Goal: Task Accomplishment & Management: Use online tool/utility

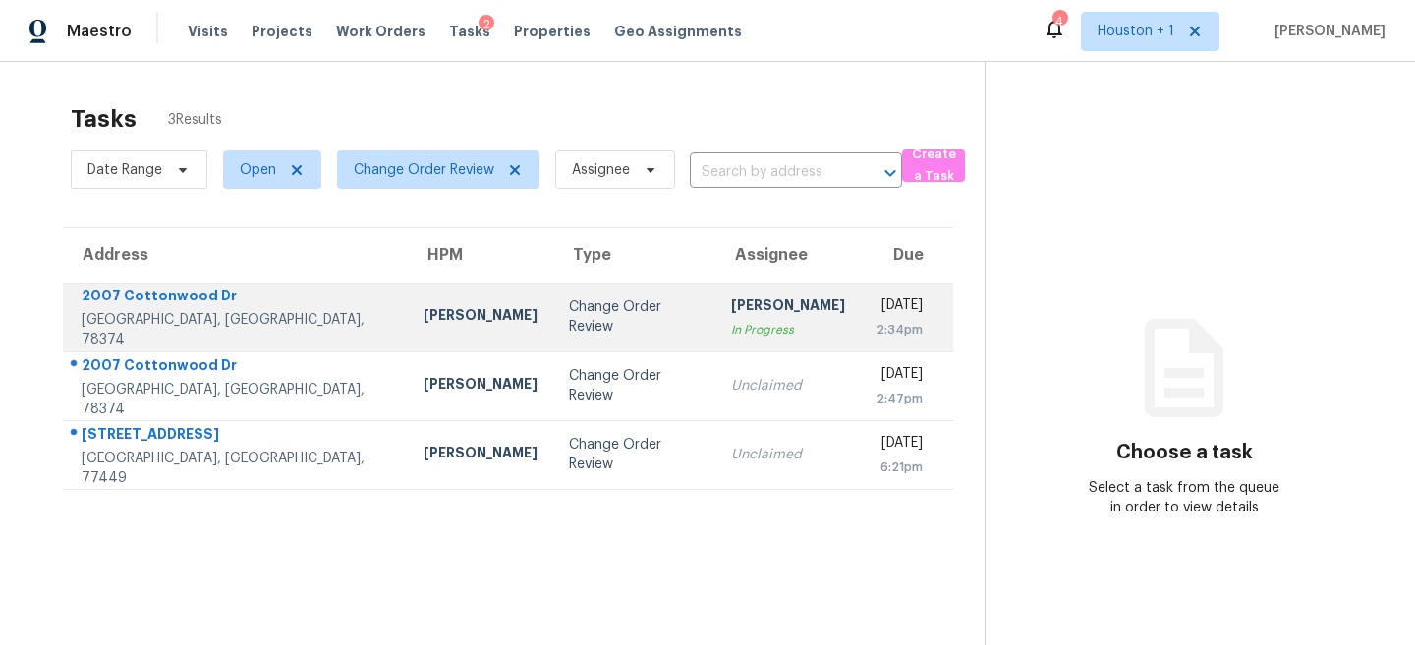
click at [423, 329] on div "Scott McGinnis" at bounding box center [480, 318] width 114 height 25
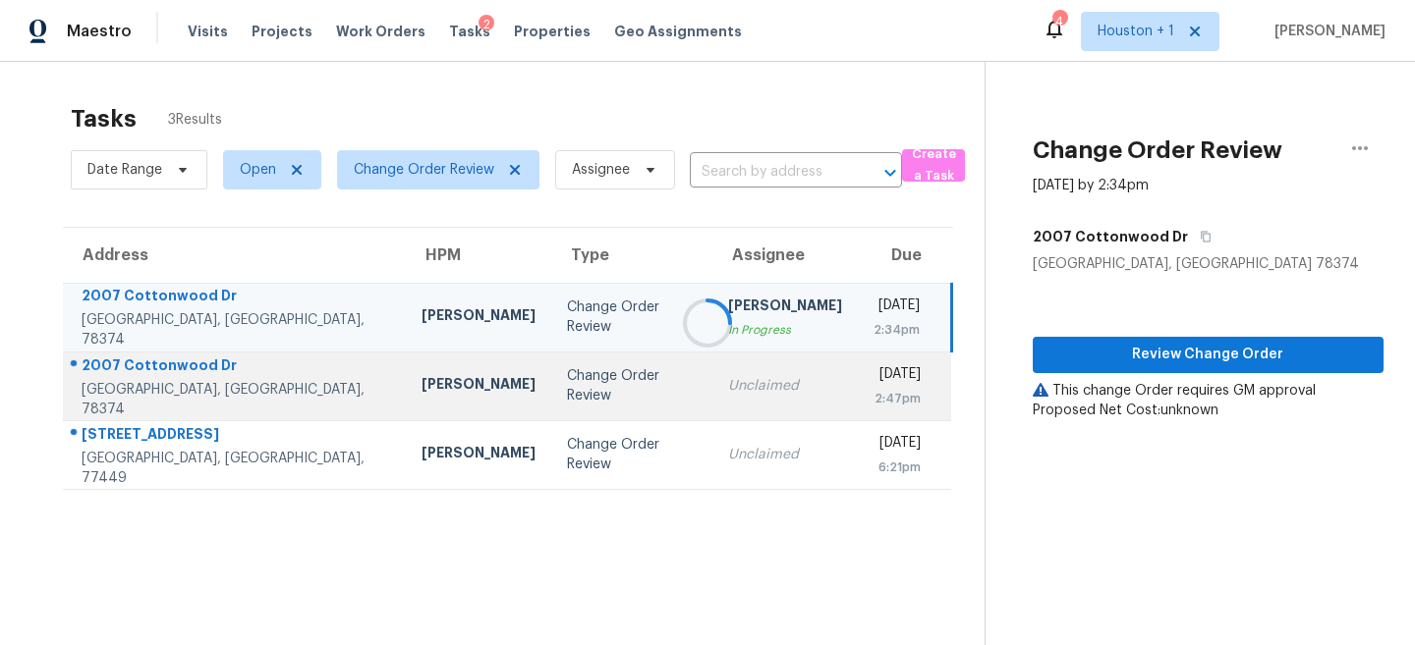
click at [421, 379] on div "Scott McGinnis" at bounding box center [478, 386] width 114 height 25
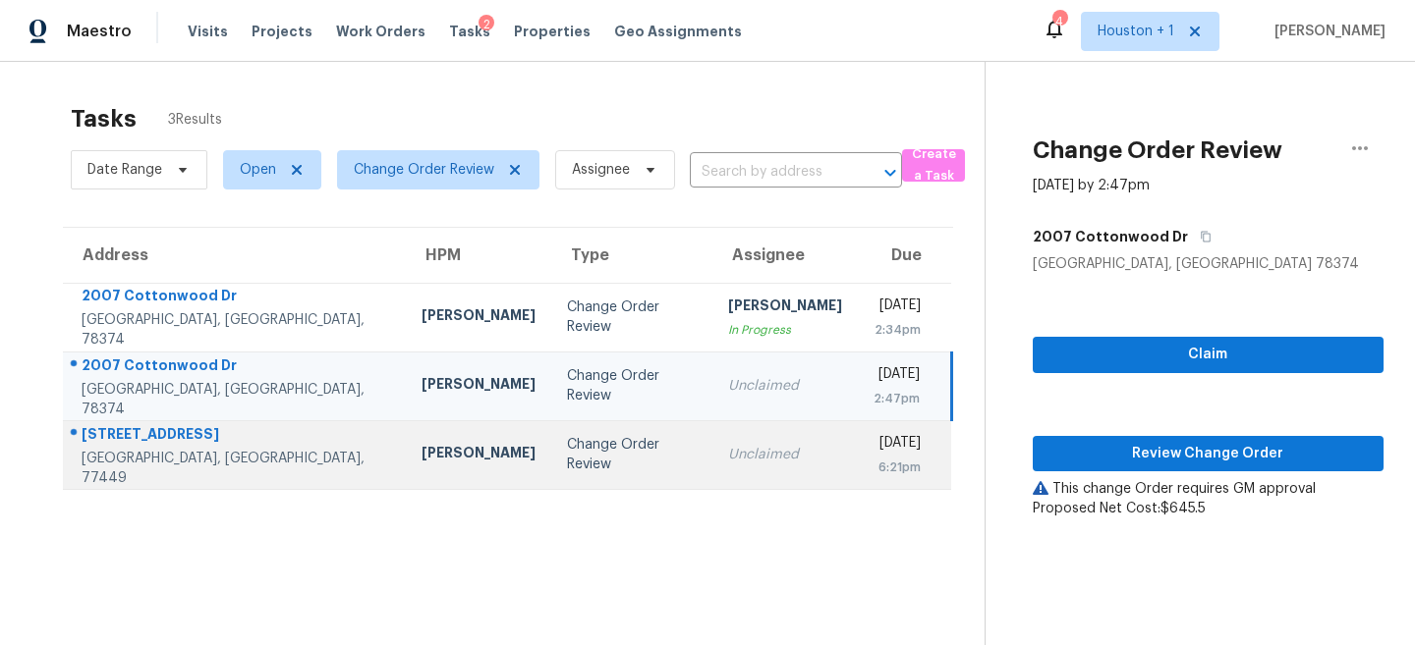
click at [421, 461] on div "Maria Zakharnitskaia" at bounding box center [478, 455] width 114 height 25
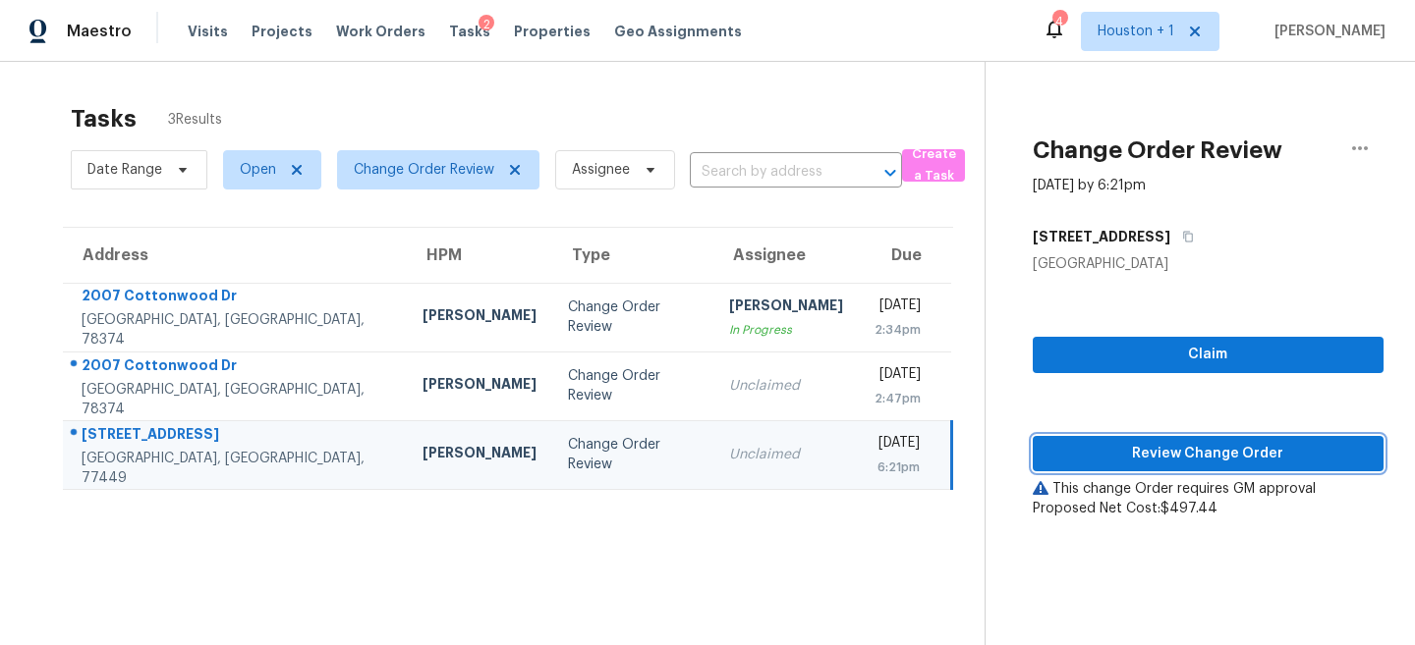
click at [1202, 449] on span "Review Change Order" at bounding box center [1207, 454] width 319 height 25
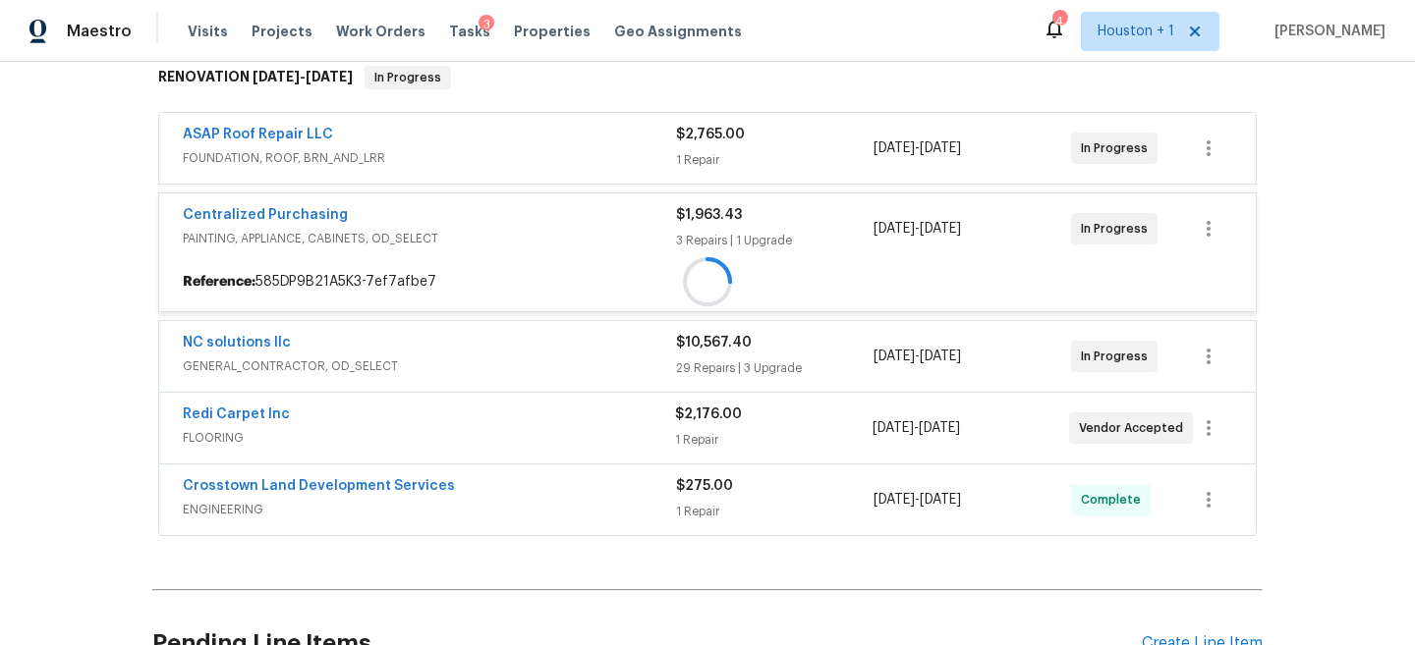
scroll to position [330, 0]
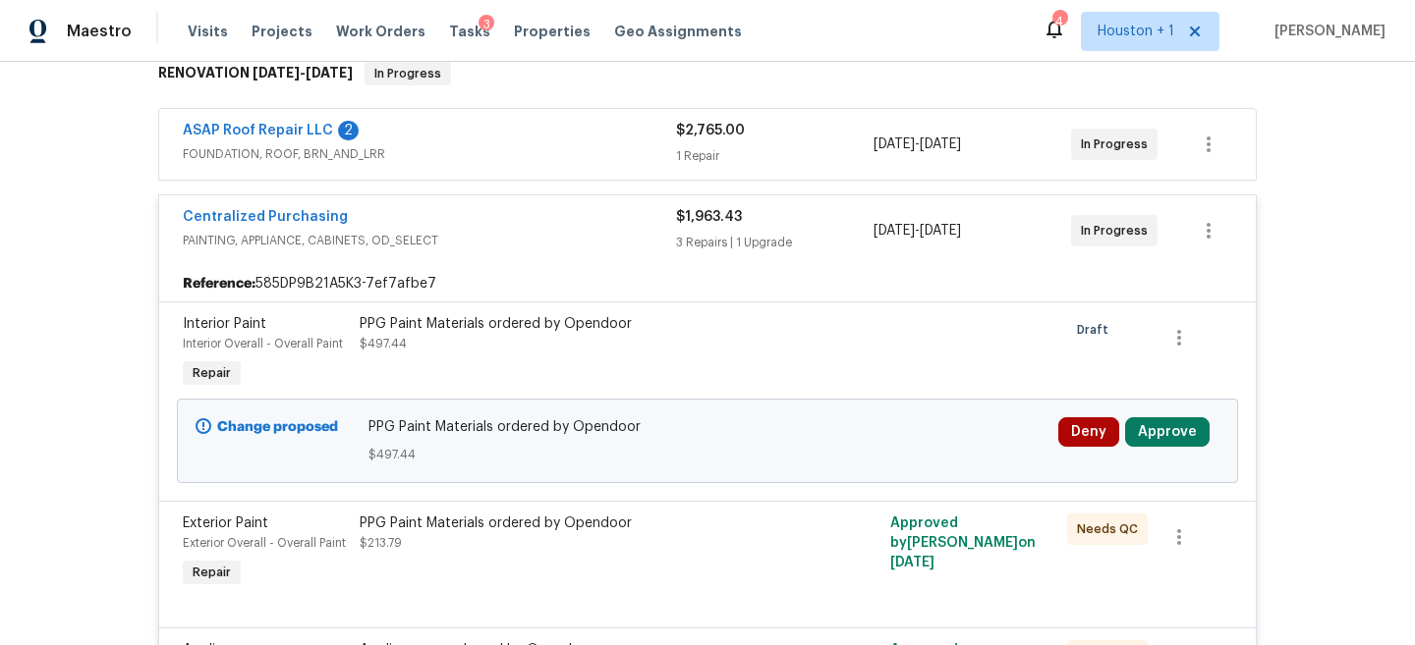
click at [1159, 447] on div "Deny Approve" at bounding box center [1138, 441] width 173 height 59
click at [1165, 427] on button "Approve" at bounding box center [1167, 431] width 84 height 29
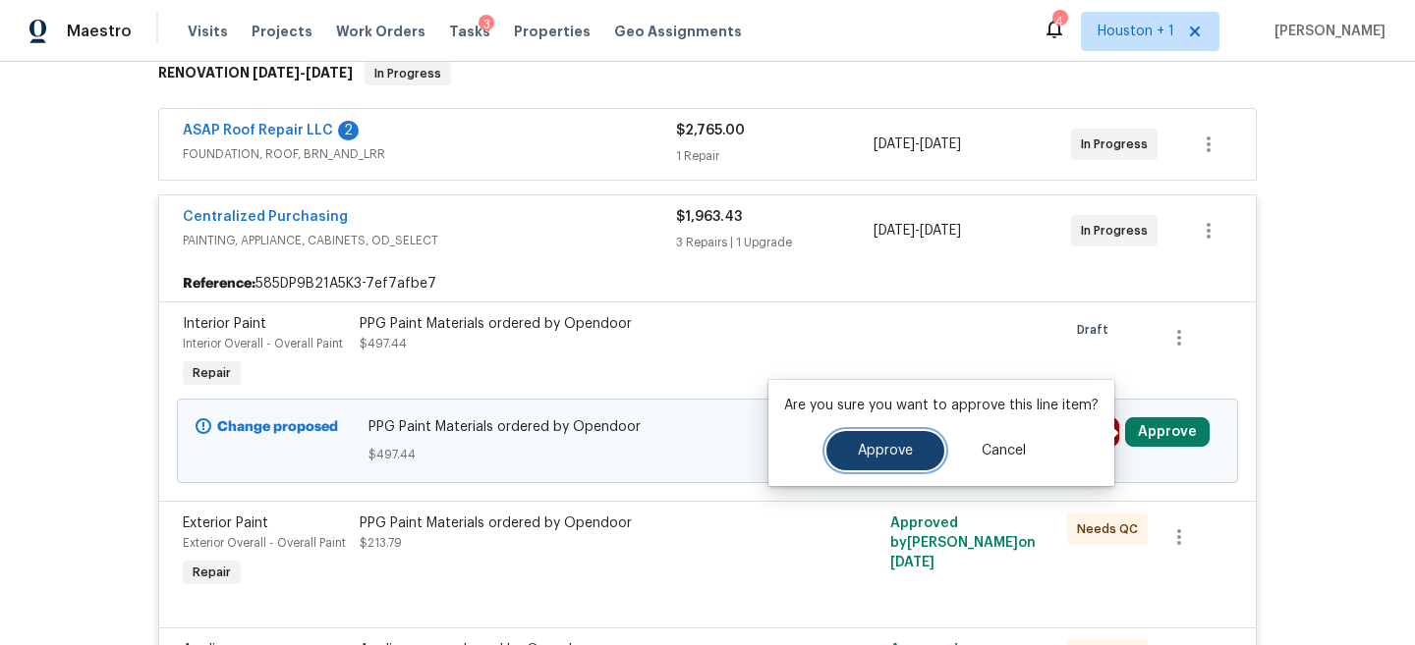
click at [906, 442] on button "Approve" at bounding box center [885, 450] width 118 height 39
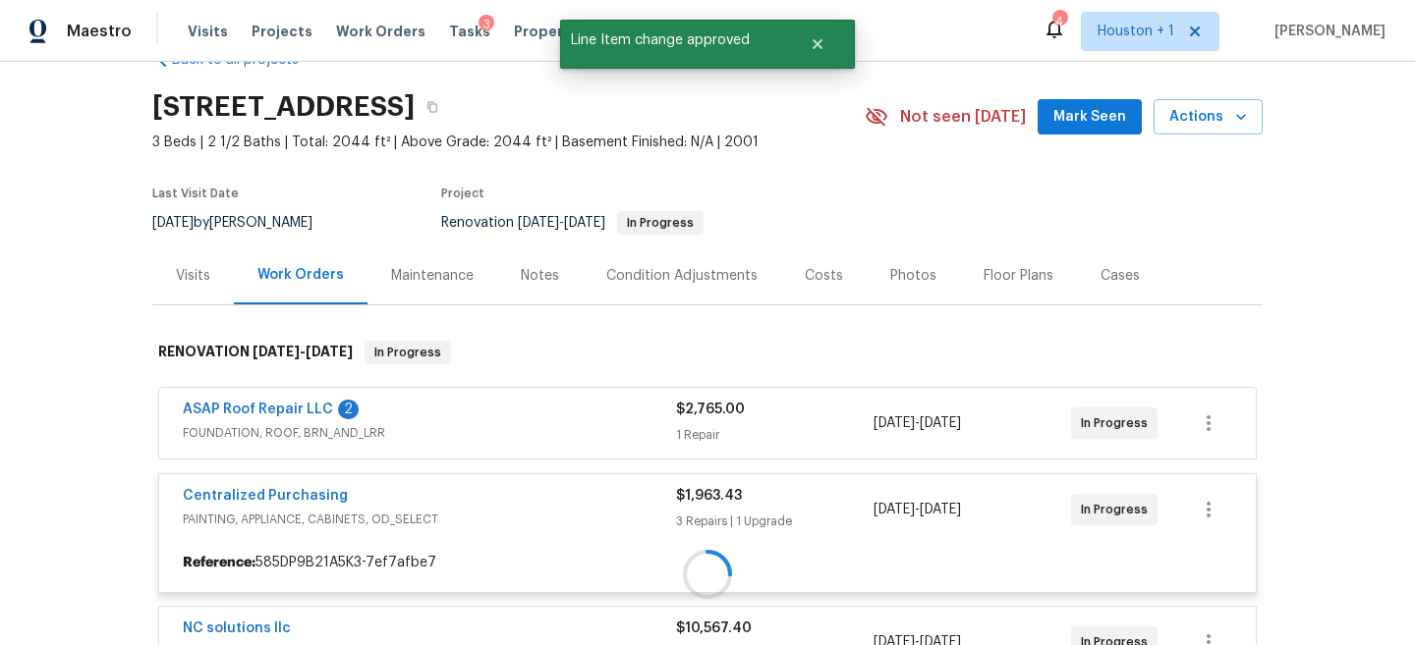
scroll to position [0, 0]
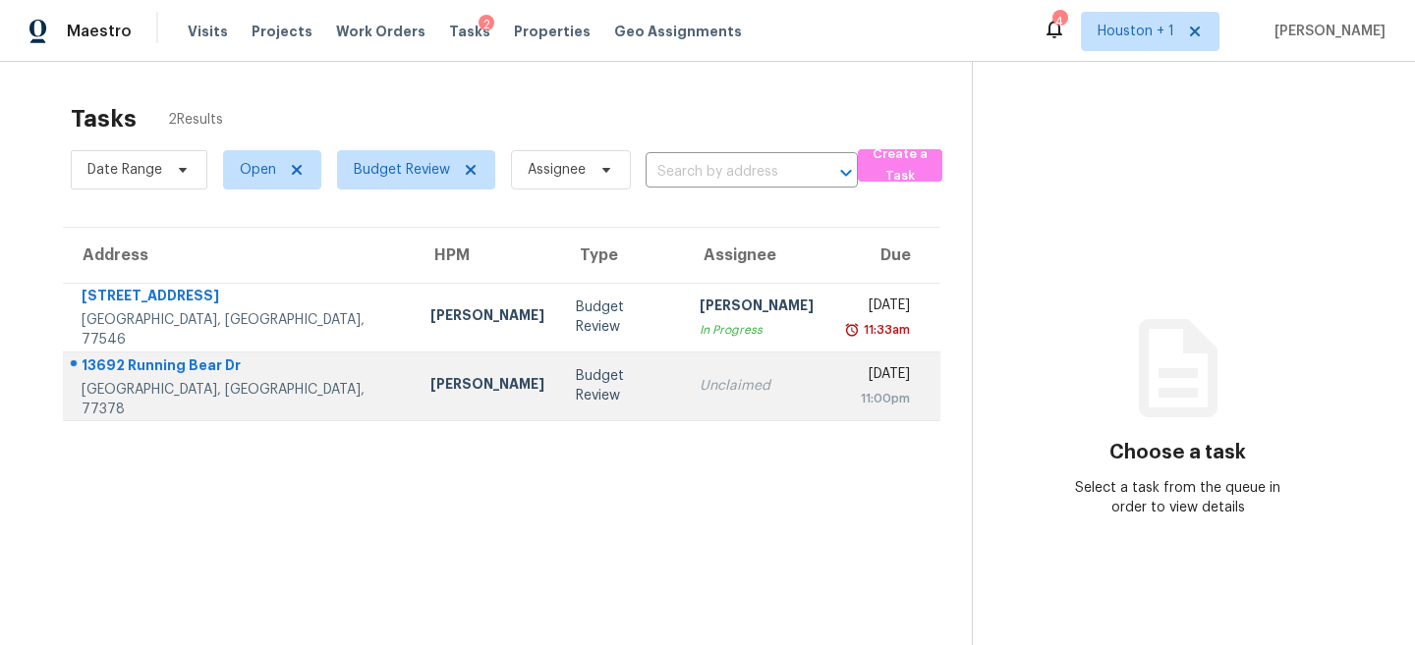
click at [576, 384] on div "Budget Review" at bounding box center [622, 385] width 92 height 39
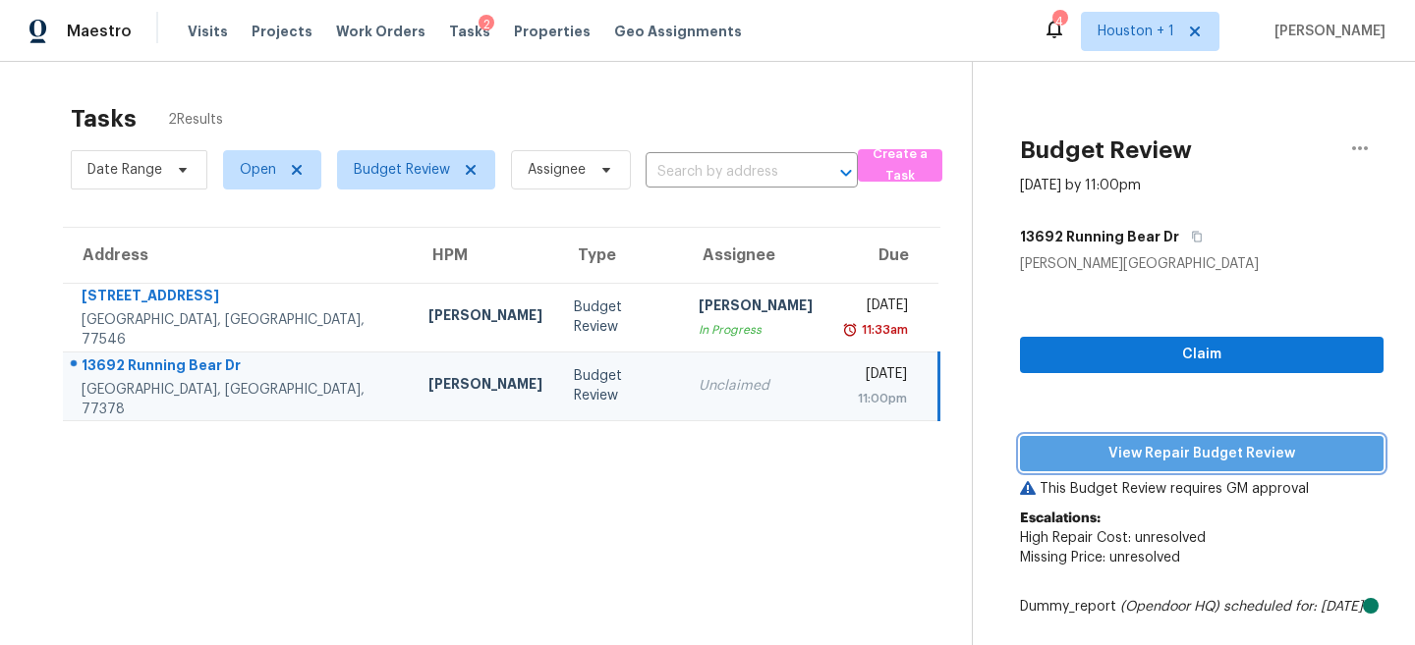
click at [1231, 439] on button "View Repair Budget Review" at bounding box center [1201, 454] width 363 height 36
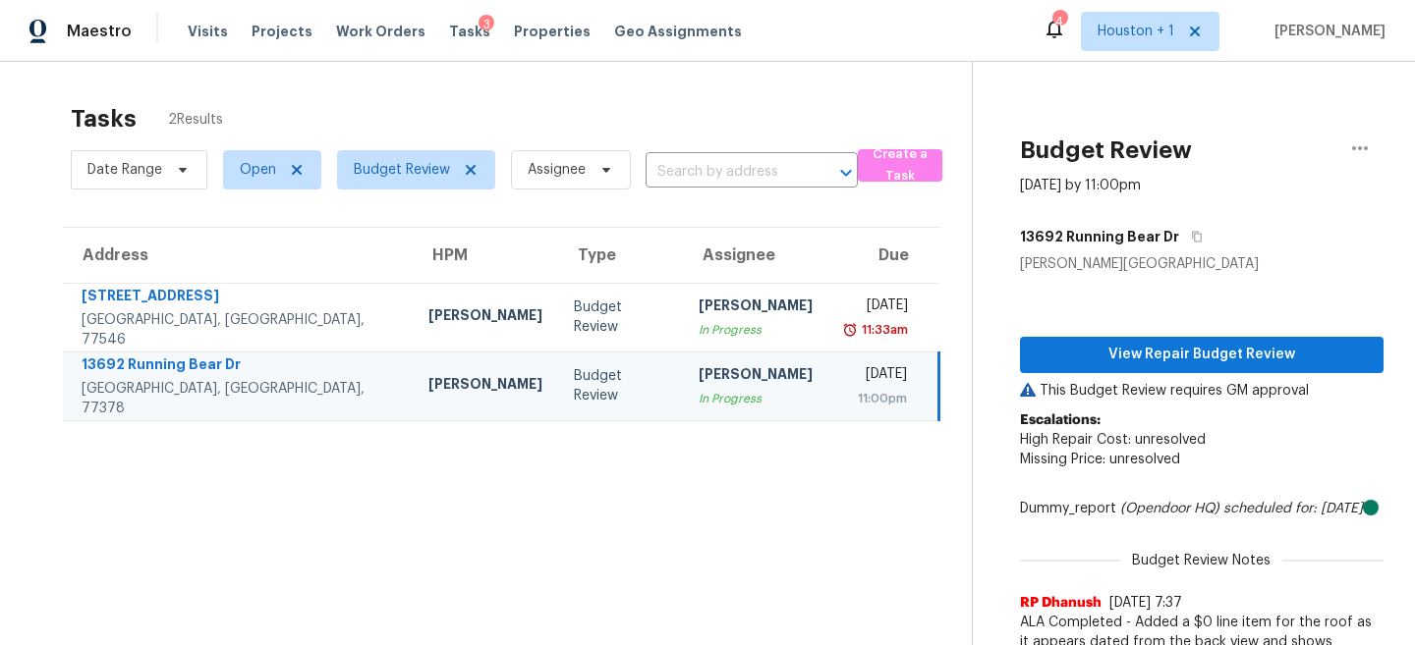
click at [571, 528] on section "Tasks 2 Results Date Range Open Budget Review Assignee ​ Create a Task Address …" at bounding box center [501, 400] width 940 height 614
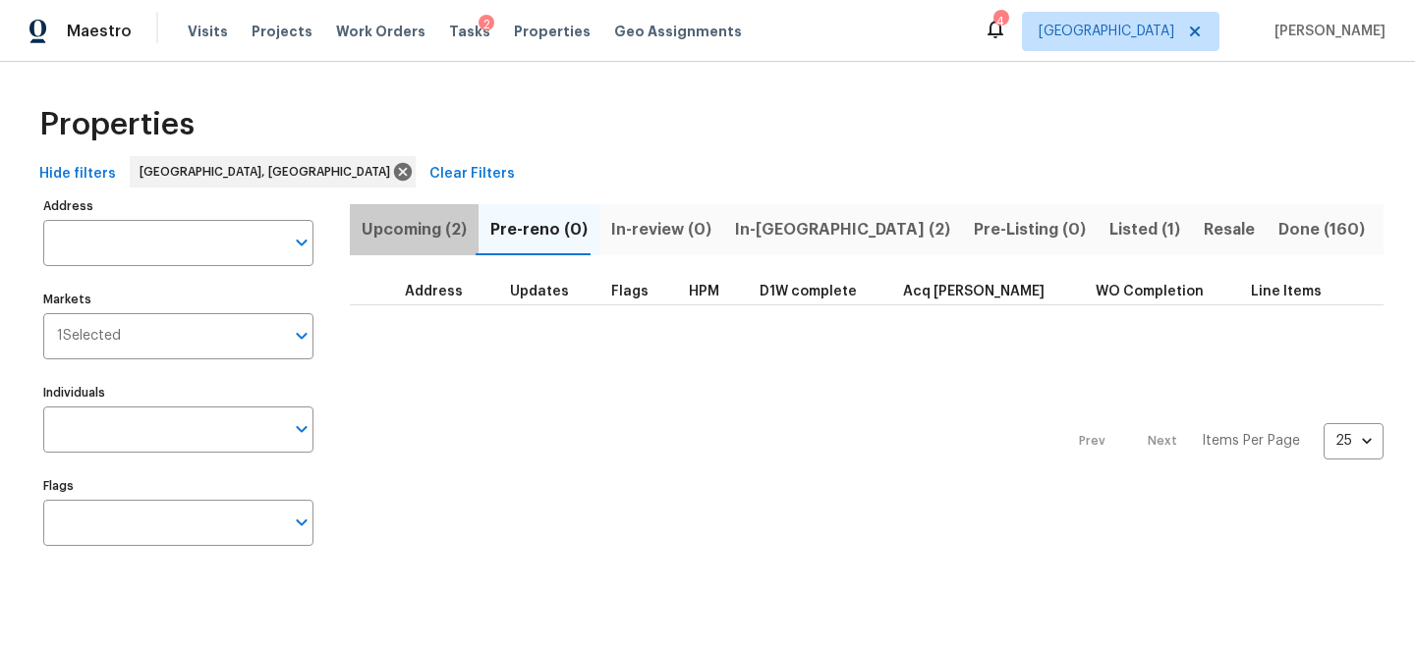
click at [420, 227] on span "Upcoming (2)" at bounding box center [413, 230] width 105 height 28
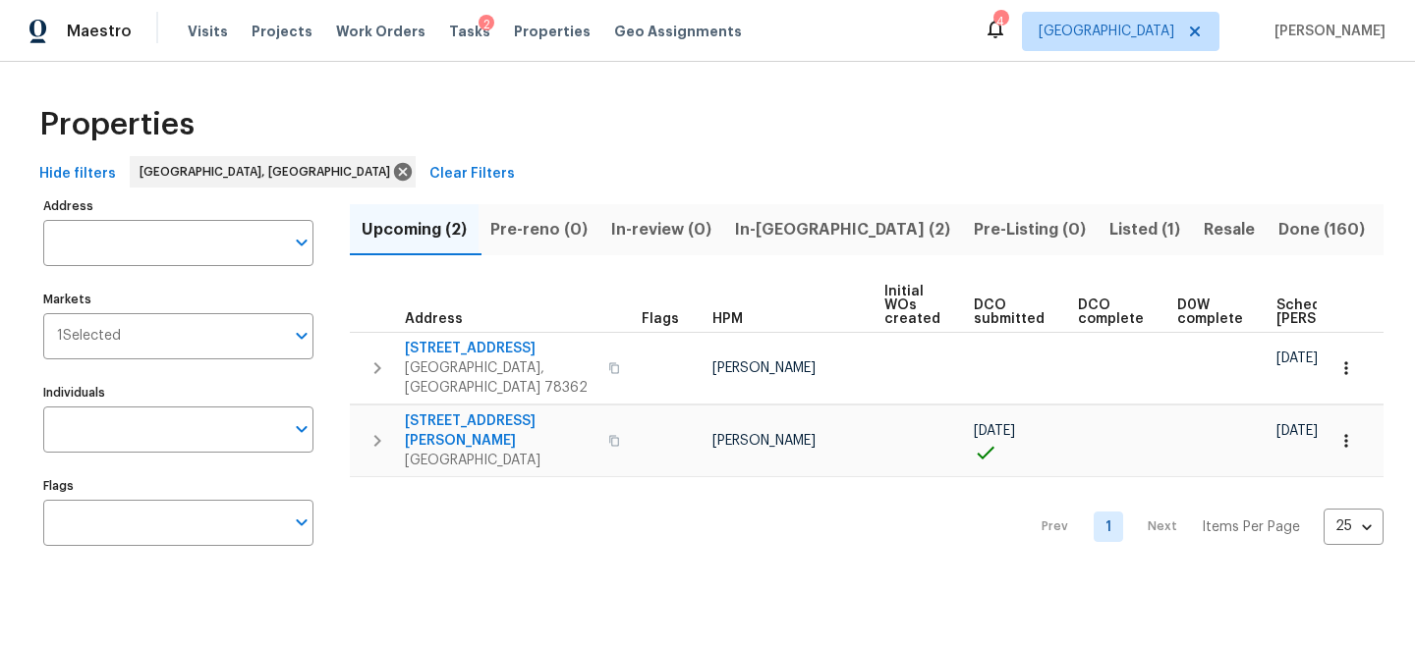
click at [587, 495] on div "Prev 1 Next Items Per Page 25 25 ​" at bounding box center [866, 521] width 1033 height 88
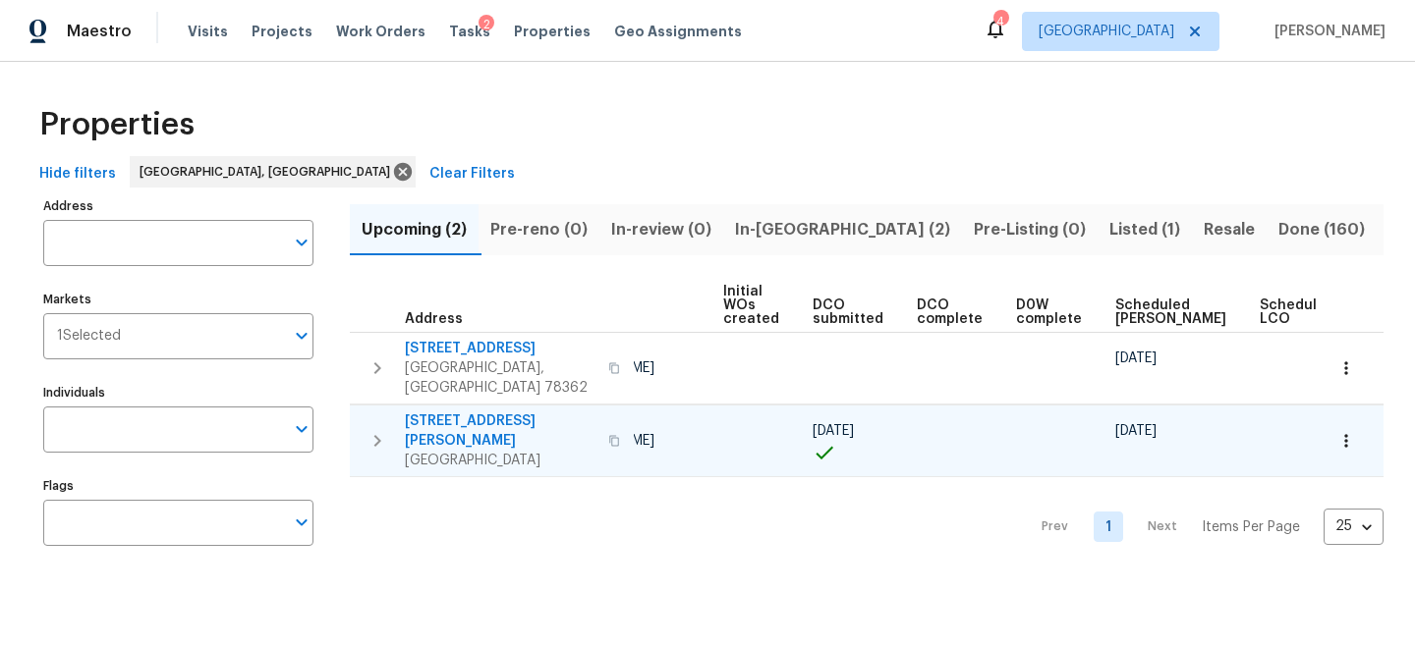
scroll to position [0, 215]
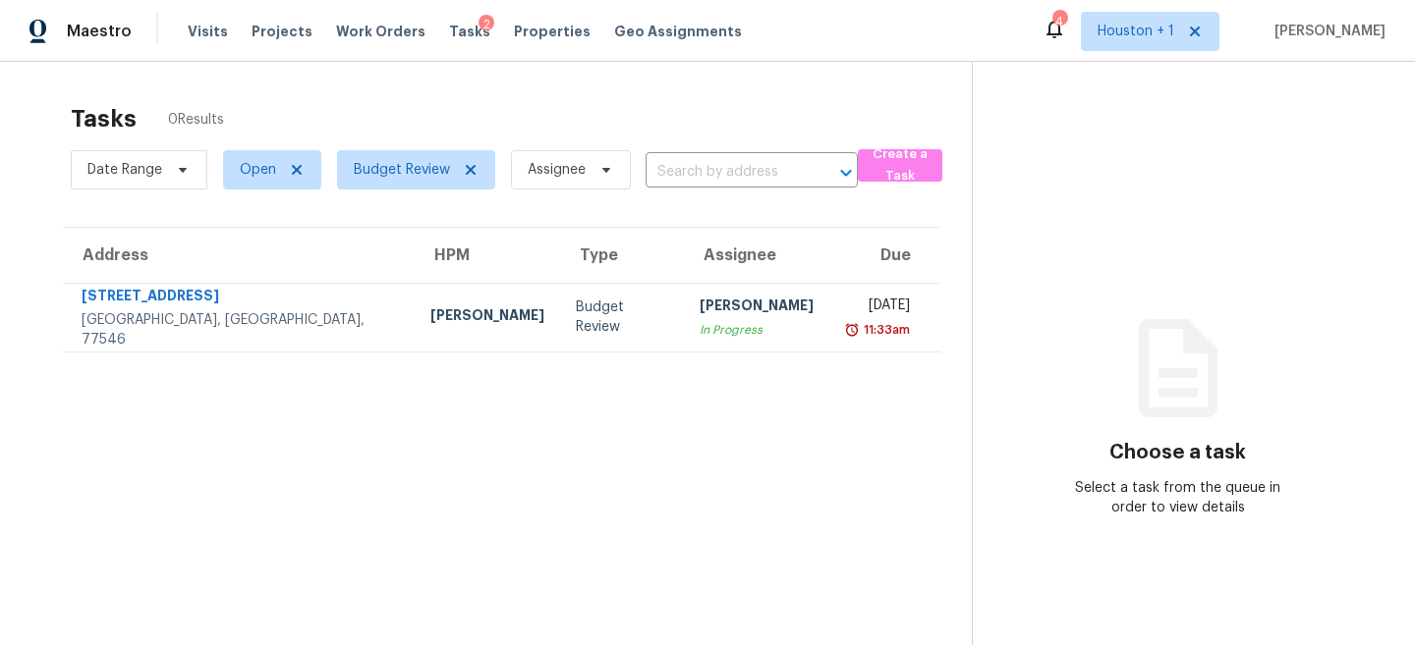
click at [497, 548] on section "Tasks 0 Results Date Range Open Budget Review Assignee ​ Create a Task Address …" at bounding box center [501, 400] width 940 height 614
click at [560, 276] on th "Type" at bounding box center [622, 255] width 124 height 55
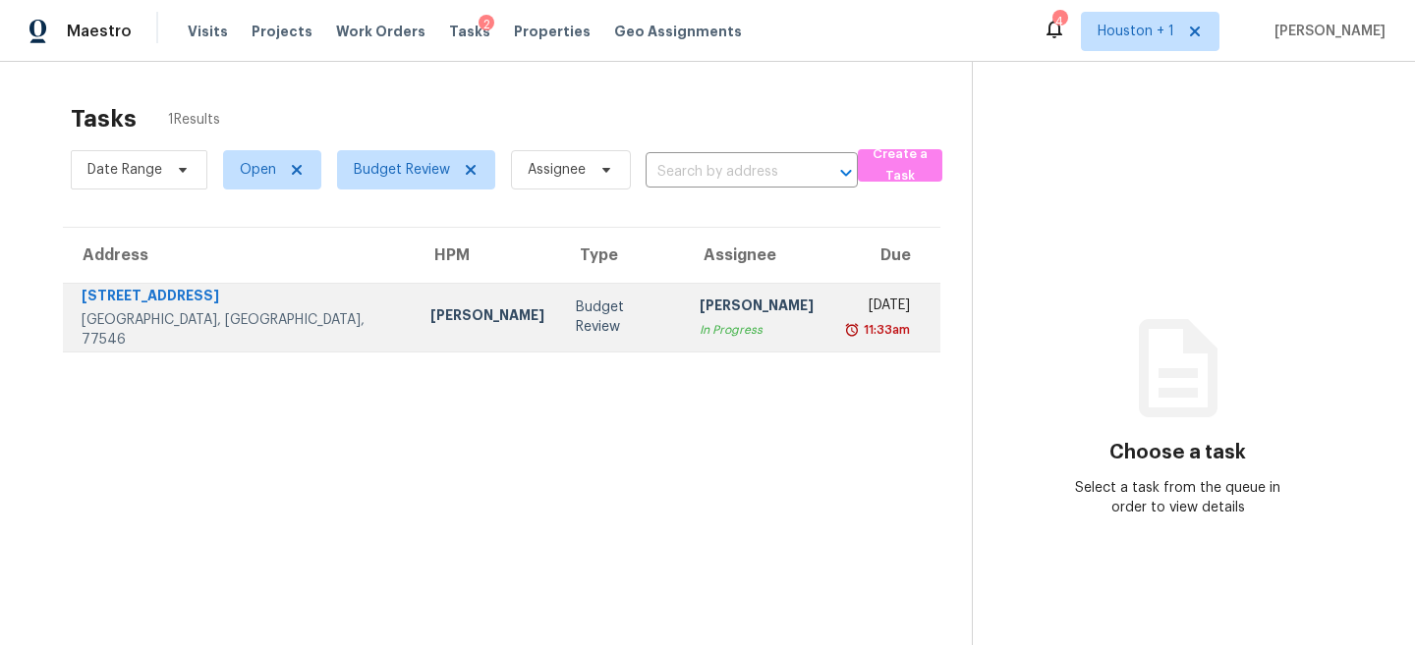
click at [576, 325] on div "Budget Review" at bounding box center [622, 317] width 92 height 39
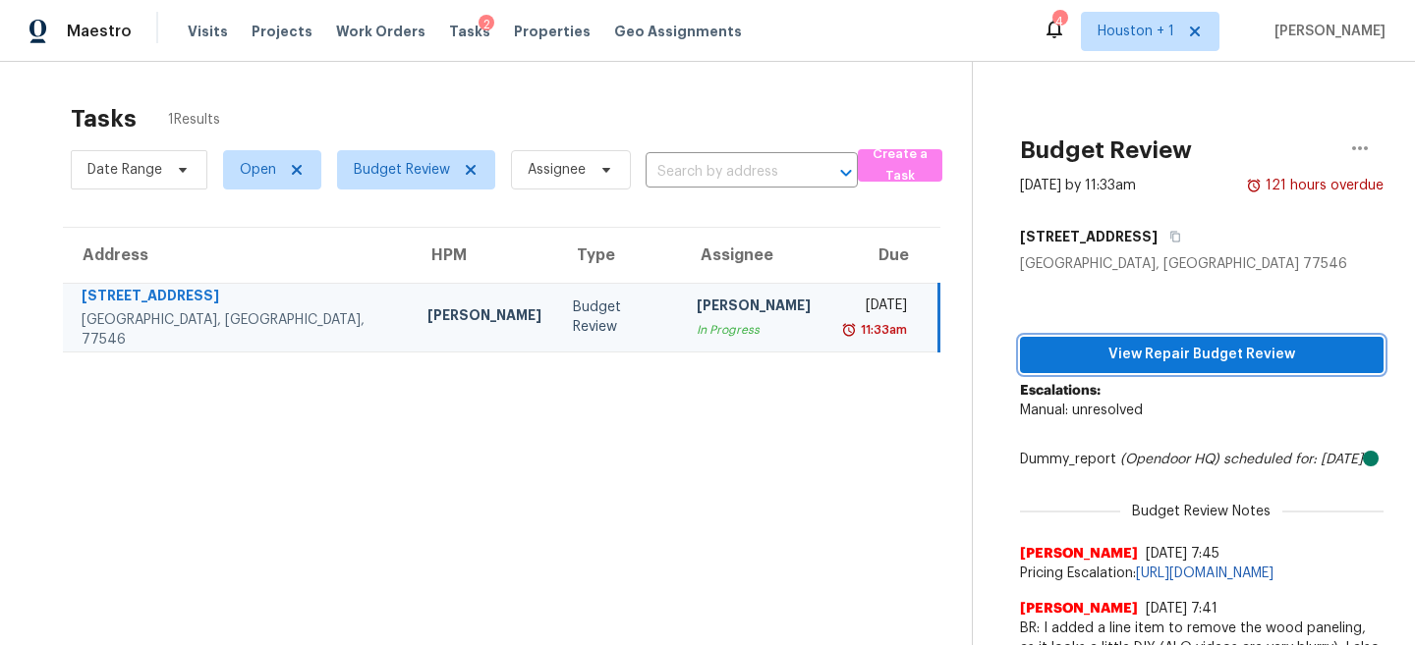
click at [1164, 341] on button "View Repair Budget Review" at bounding box center [1201, 355] width 363 height 36
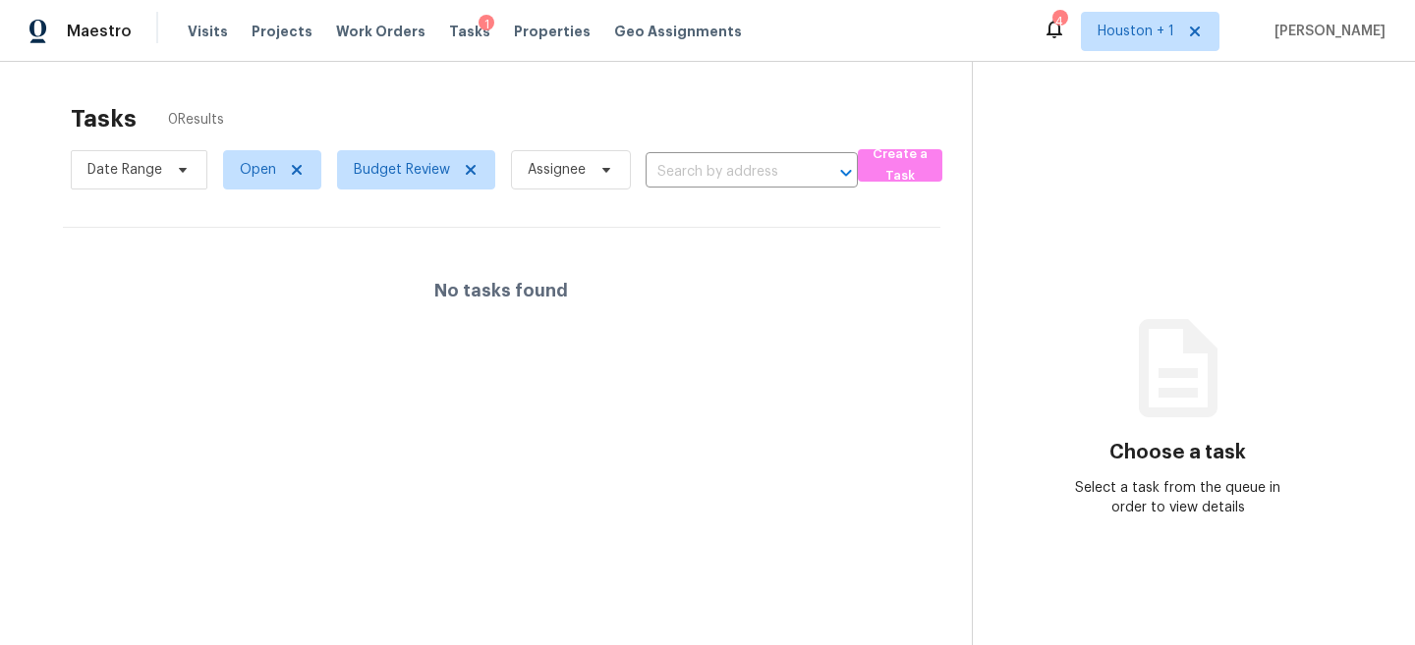
click at [520, 451] on section "Tasks 0 Results Date Range Open Budget Review Assignee ​ Create a Task No tasks…" at bounding box center [501, 400] width 940 height 614
